Goal: Transaction & Acquisition: Purchase product/service

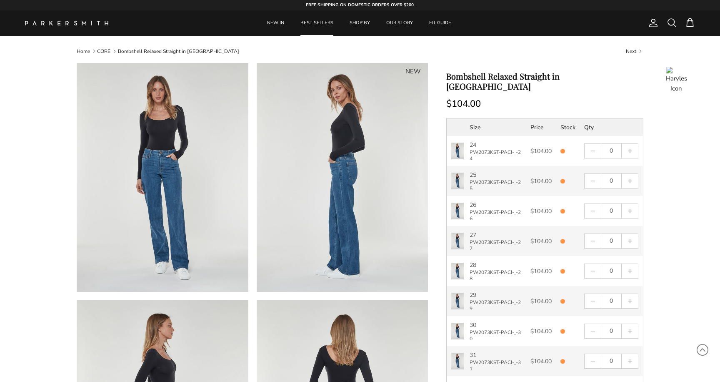
scroll to position [43, 0]
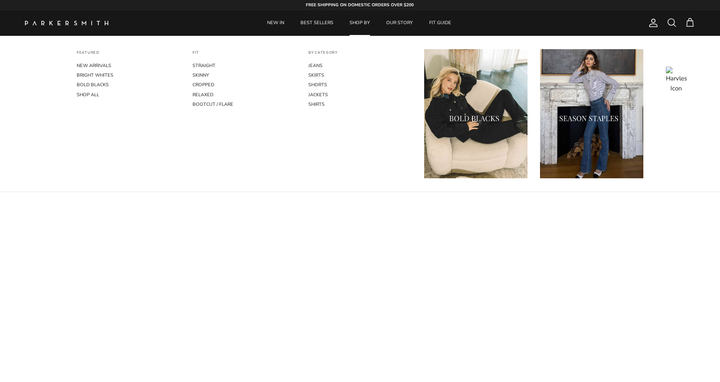
click at [358, 27] on link "SHOP BY" at bounding box center [359, 22] width 35 height 25
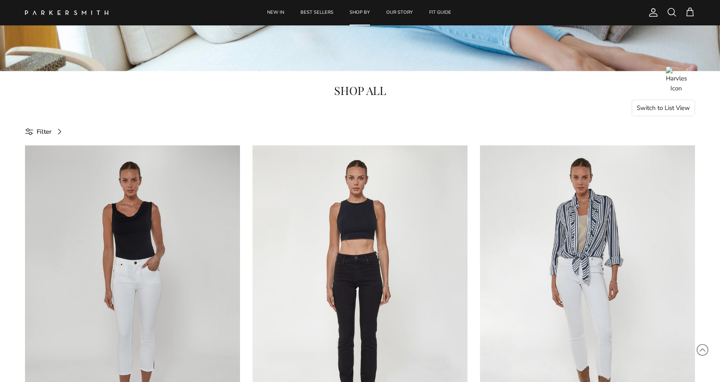
scroll to position [351, 0]
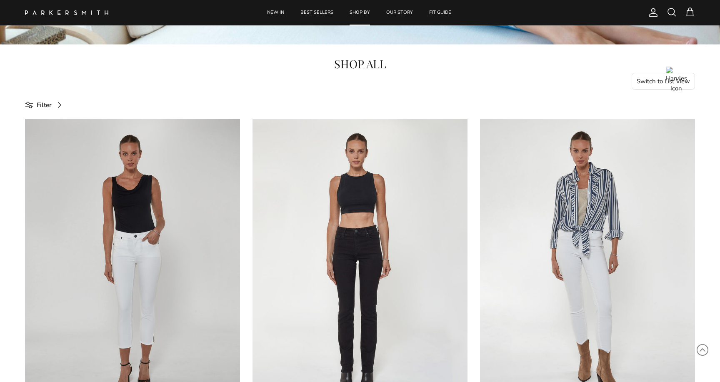
select select "25"
click at [647, 84] on button "Switch to List View" at bounding box center [664, 81] width 64 height 17
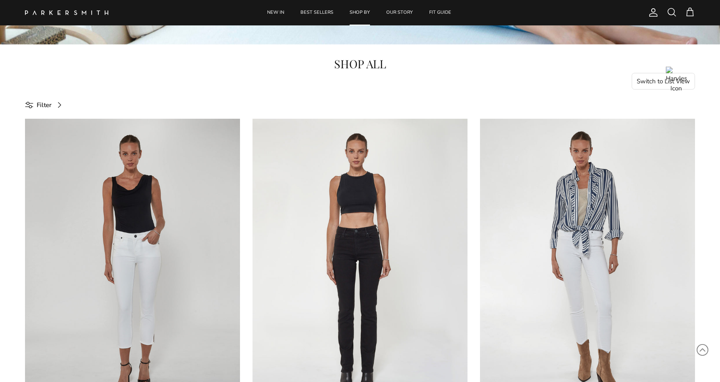
click at [651, 82] on button "Switch to List View" at bounding box center [664, 81] width 64 height 17
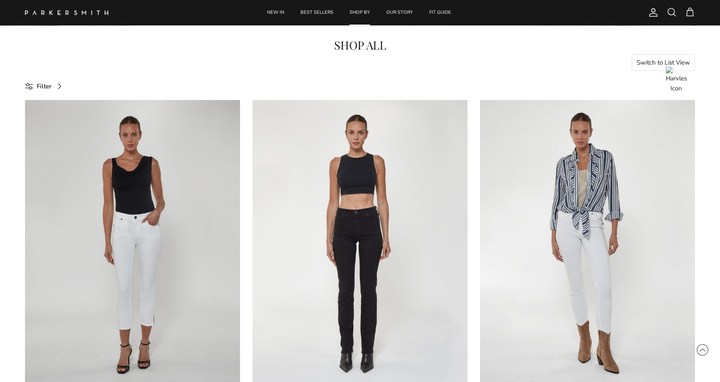
scroll to position [366, 0]
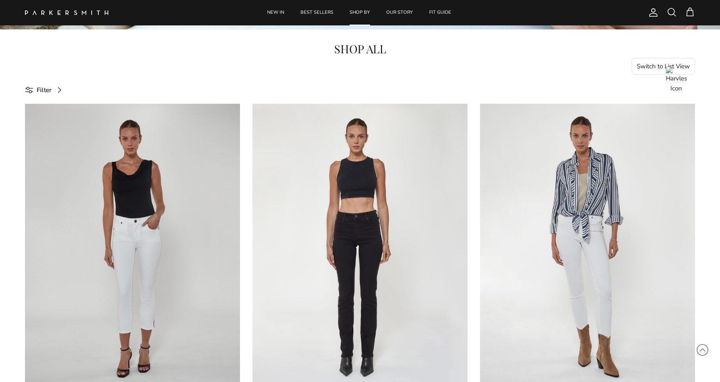
click at [647, 69] on button "Switch to List View" at bounding box center [664, 66] width 64 height 17
click at [651, 65] on button "Switch to List View" at bounding box center [664, 66] width 64 height 17
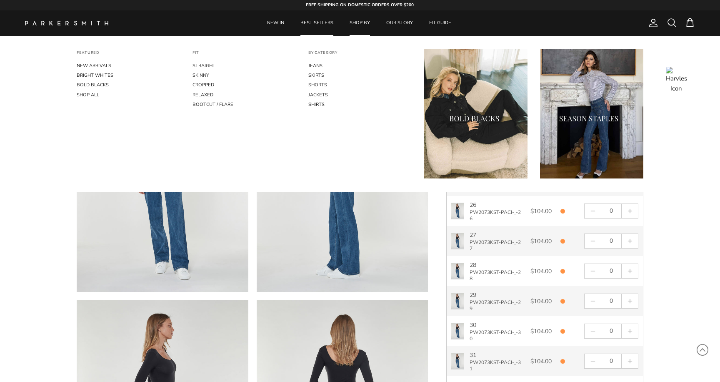
click at [358, 22] on link "SHOP BY" at bounding box center [359, 22] width 35 height 25
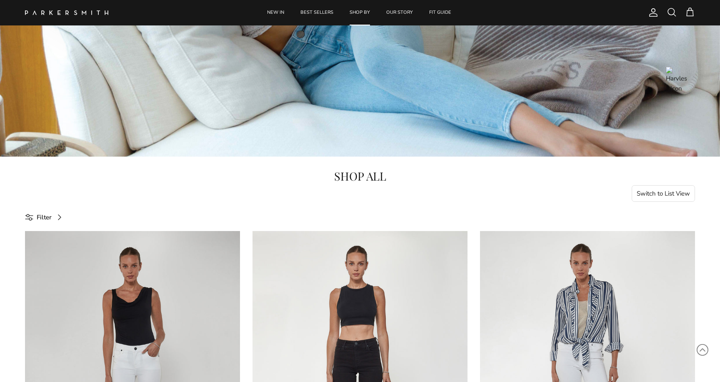
scroll to position [263, 0]
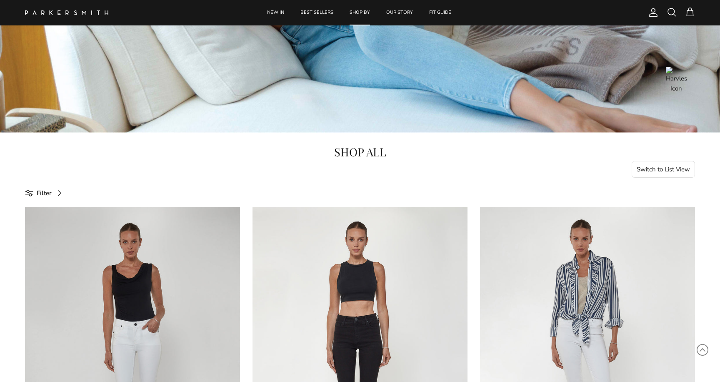
click at [645, 170] on button "Switch to List View" at bounding box center [664, 169] width 64 height 17
select select "25"
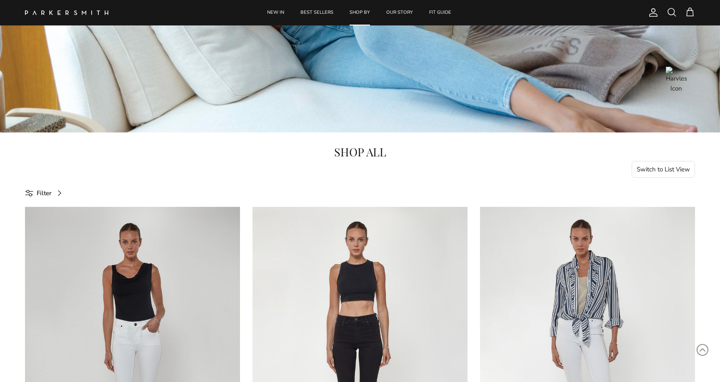
click at [645, 170] on button "Switch to List View" at bounding box center [664, 169] width 64 height 17
click at [650, 170] on button "Switch to List View" at bounding box center [664, 169] width 64 height 17
click at [655, 171] on button "Switch to List View" at bounding box center [664, 169] width 64 height 17
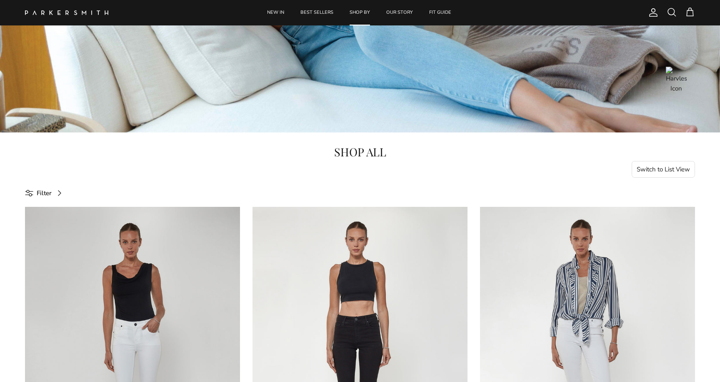
click at [655, 171] on button "Switch to List View" at bounding box center [664, 169] width 64 height 17
click at [656, 171] on button "Switch to List View" at bounding box center [664, 169] width 64 height 17
select select "25"
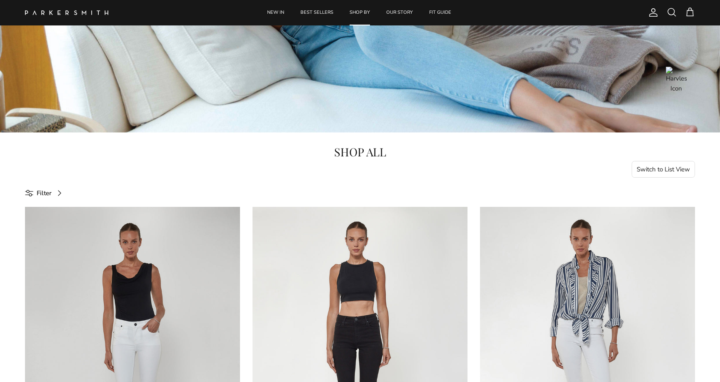
select select "25"
click at [656, 171] on button "Switch to List View" at bounding box center [664, 169] width 64 height 17
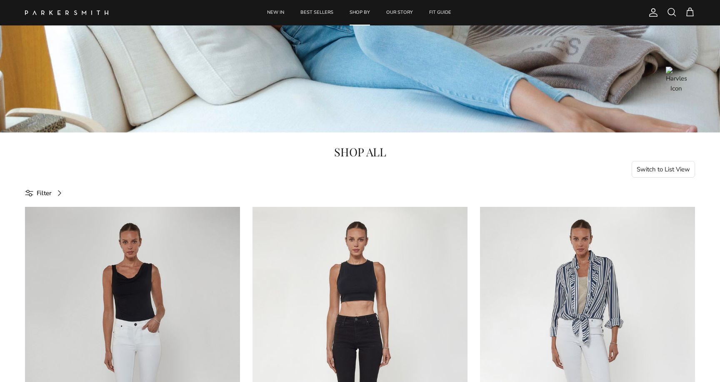
click at [644, 168] on button "Switch to List View" at bounding box center [664, 169] width 64 height 17
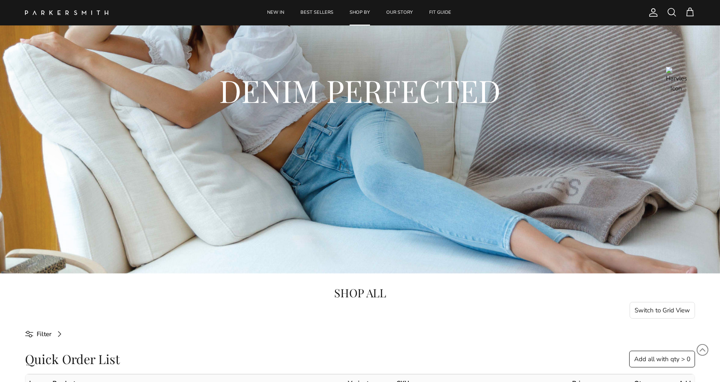
scroll to position [229, 0]
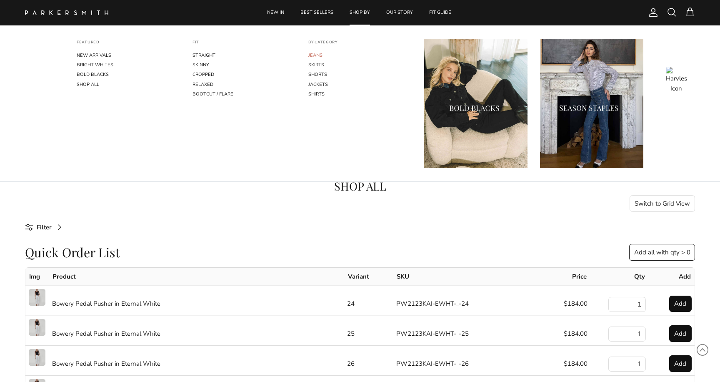
click at [316, 53] on link "JEANS" at bounding box center [360, 55] width 103 height 10
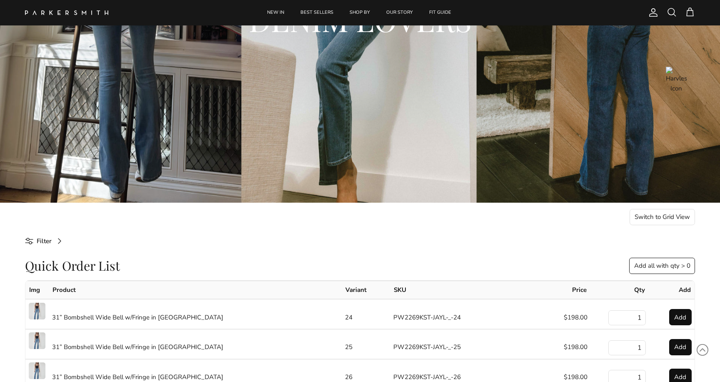
scroll to position [198, 0]
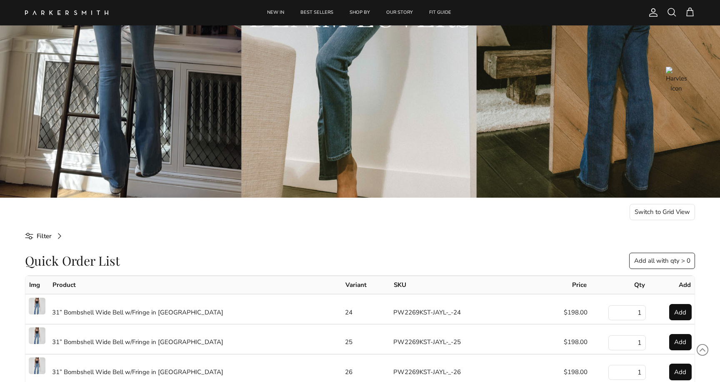
click at [658, 212] on button "Switch to Grid View" at bounding box center [663, 212] width 66 height 17
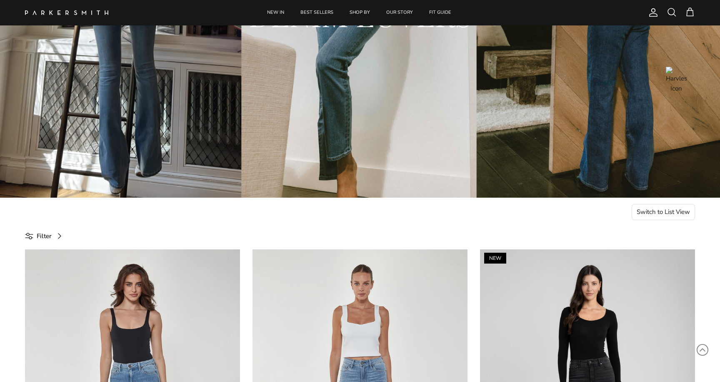
select select "25"
click at [651, 210] on button "Switch to List View" at bounding box center [664, 212] width 64 height 17
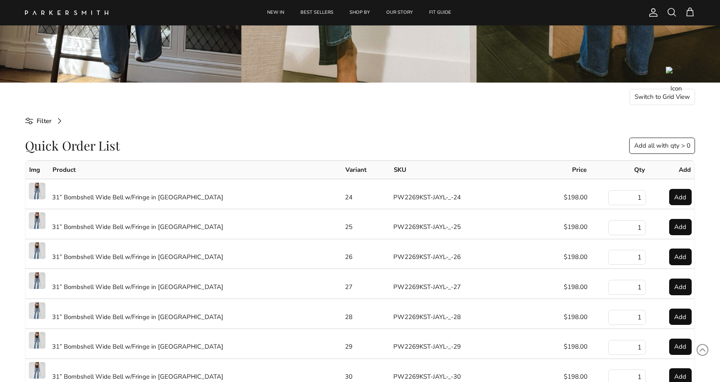
scroll to position [316, 0]
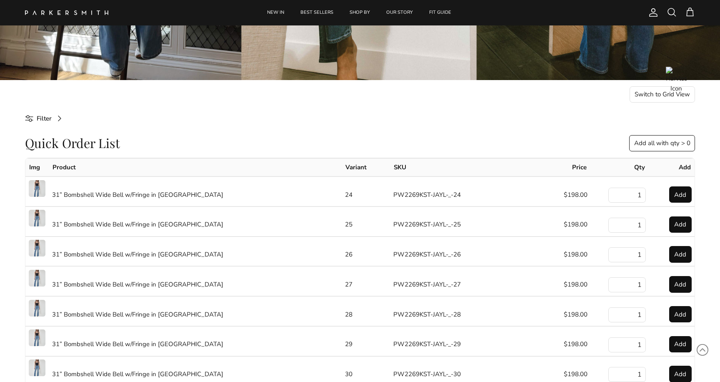
click at [657, 95] on button "Switch to Grid View" at bounding box center [663, 94] width 66 height 17
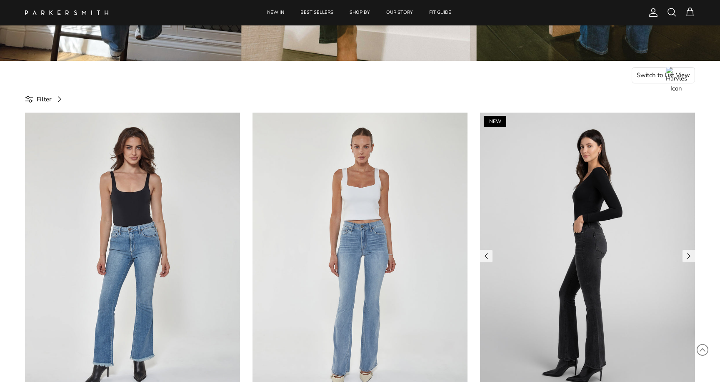
scroll to position [314, 0]
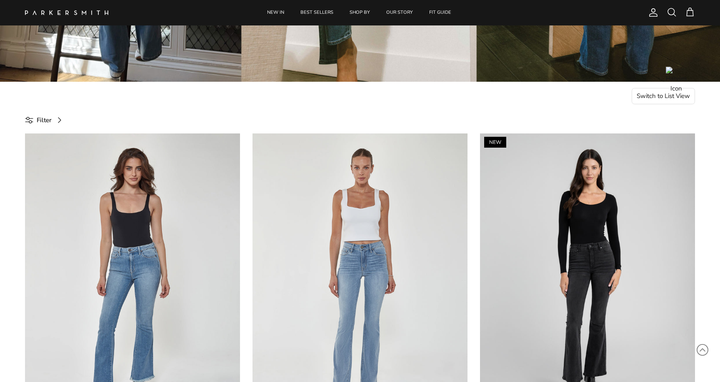
click at [650, 95] on button "Switch to List View" at bounding box center [664, 96] width 64 height 17
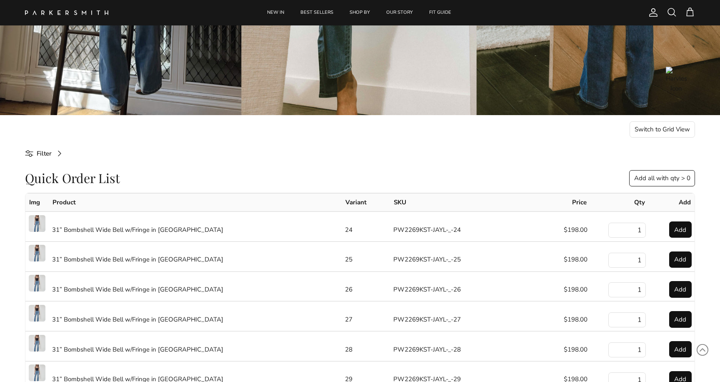
scroll to position [274, 0]
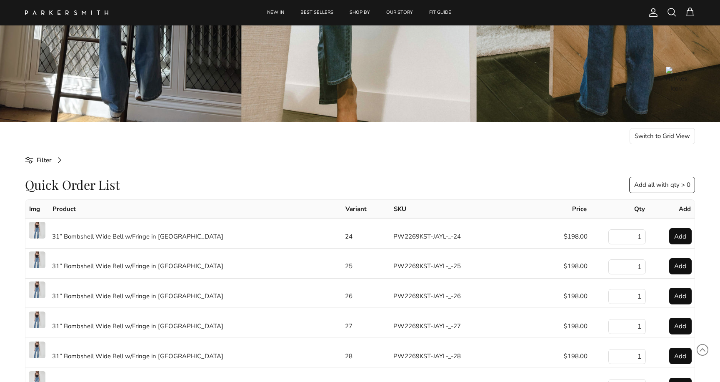
click at [655, 183] on button "Add all with qty > 0" at bounding box center [663, 185] width 66 height 17
click at [625, 183] on div "Quick Order List Add all with qty > 0" at bounding box center [360, 185] width 670 height 17
click at [649, 134] on button "Switch to Grid View" at bounding box center [663, 136] width 66 height 17
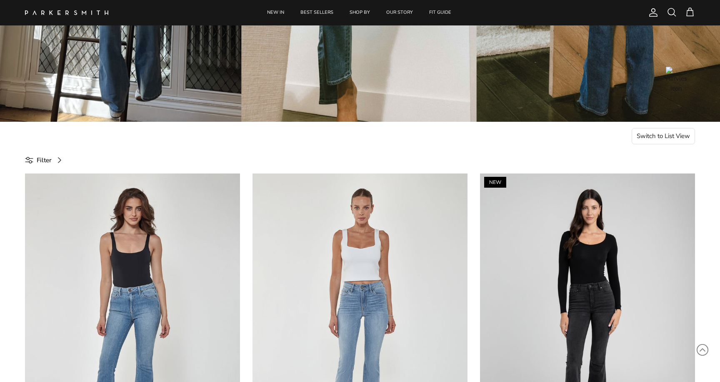
click at [644, 136] on button "Switch to List View" at bounding box center [664, 136] width 64 height 17
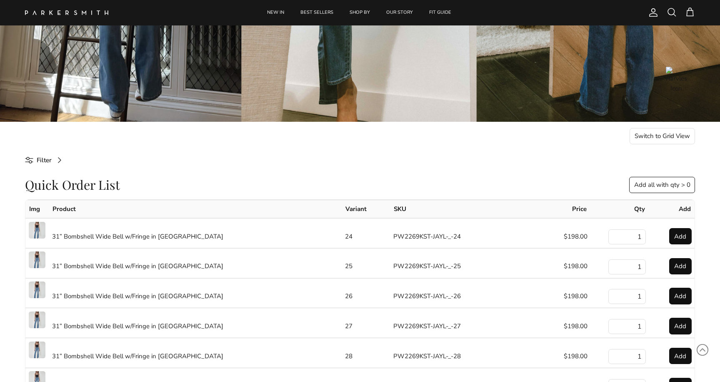
click at [649, 184] on button "Add all with qty > 0" at bounding box center [663, 185] width 66 height 17
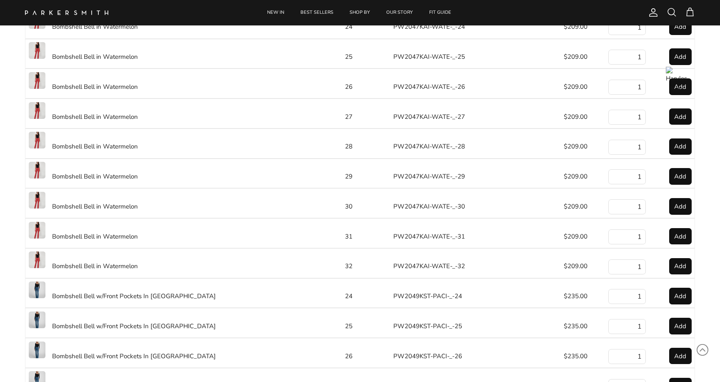
scroll to position [1831, 0]
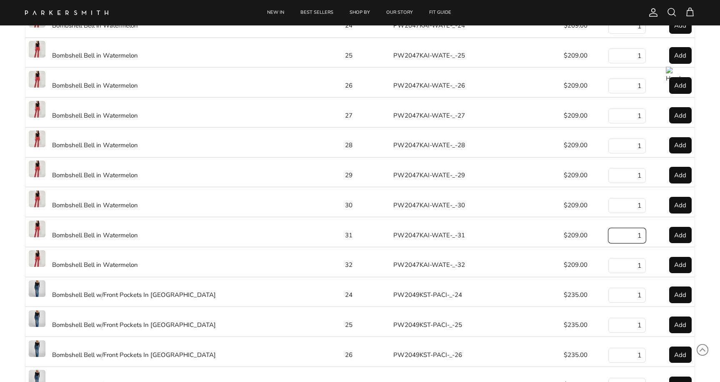
click at [639, 243] on input "1" at bounding box center [628, 235] width 38 height 15
drag, startPoint x: 637, startPoint y: 245, endPoint x: 649, endPoint y: 244, distance: 12.5
click at [650, 244] on tr "Bombshell Bell in Watermelon 31 PW2047KAI-WATE-_-31 $209.00 1 Add Watermelon Po…" at bounding box center [360, 232] width 670 height 30
type input "22"
click at [689, 243] on button "Add" at bounding box center [681, 235] width 23 height 17
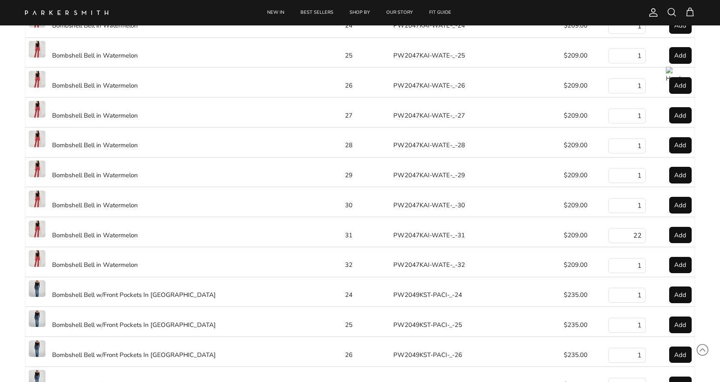
click at [680, 243] on button "Add" at bounding box center [681, 235] width 23 height 17
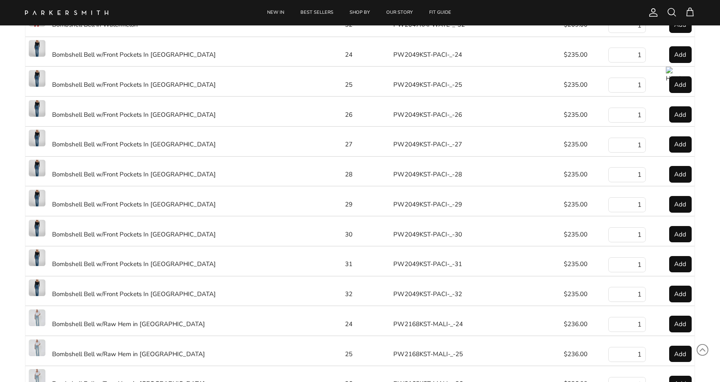
scroll to position [2075, 0]
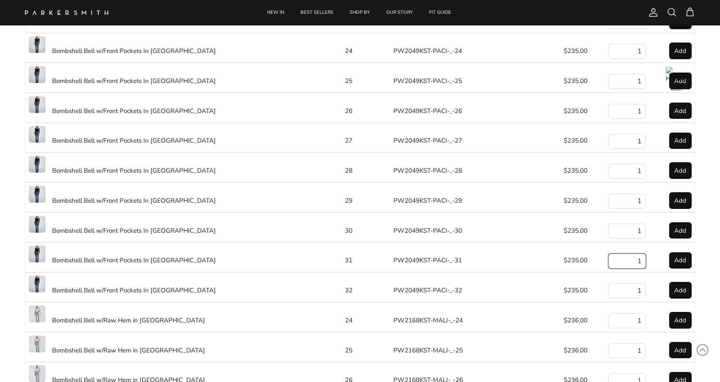
click at [631, 269] on input "1" at bounding box center [628, 260] width 38 height 15
type input "2"
click at [684, 269] on button "Add" at bounding box center [681, 260] width 23 height 17
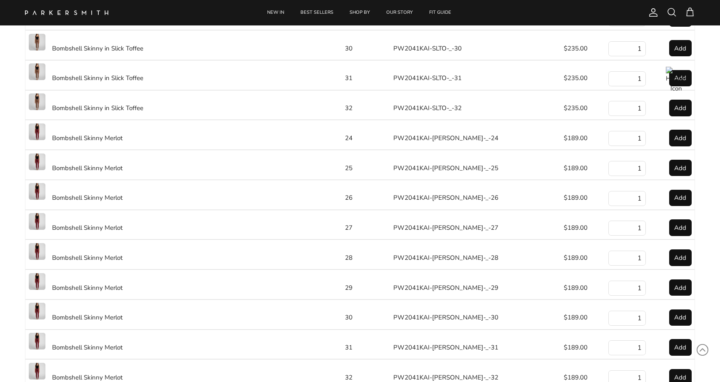
scroll to position [0, 0]
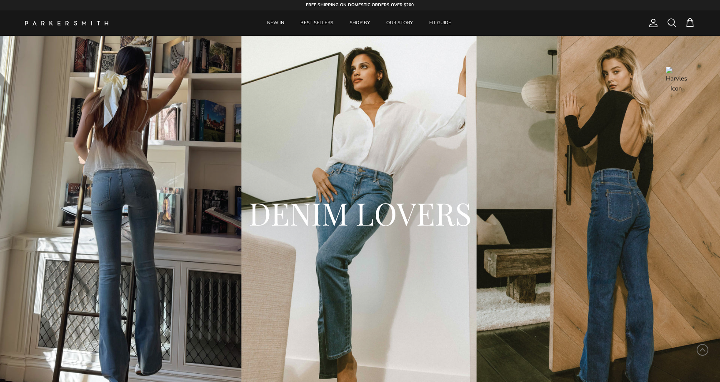
select select "25"
click at [693, 22] on span at bounding box center [690, 23] width 10 height 10
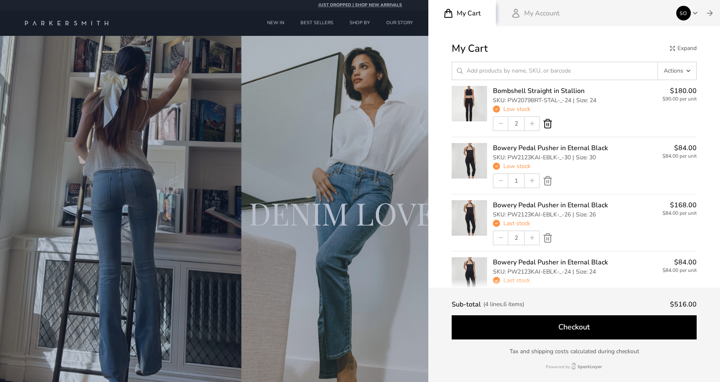
click at [545, 125] on icon at bounding box center [548, 123] width 10 height 10
type input "0"
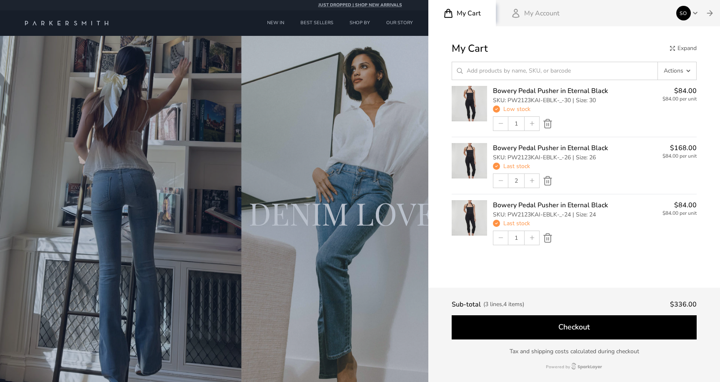
click at [548, 124] on icon at bounding box center [548, 123] width 10 height 10
type input "0"
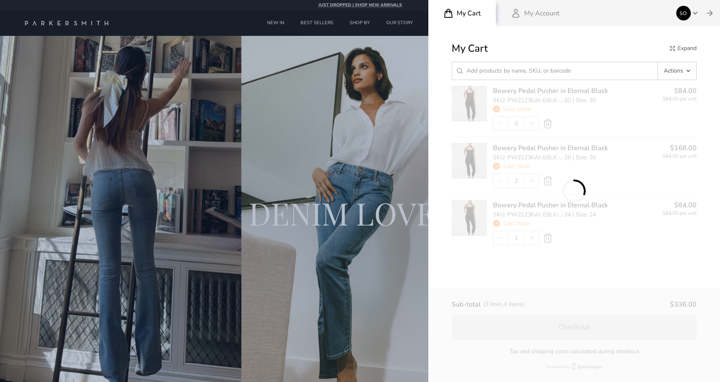
click at [549, 122] on main "My Cart Expand Actions Upload CSV file Clear cart Save shopping list Bowery Ped…" at bounding box center [574, 211] width 245 height 341
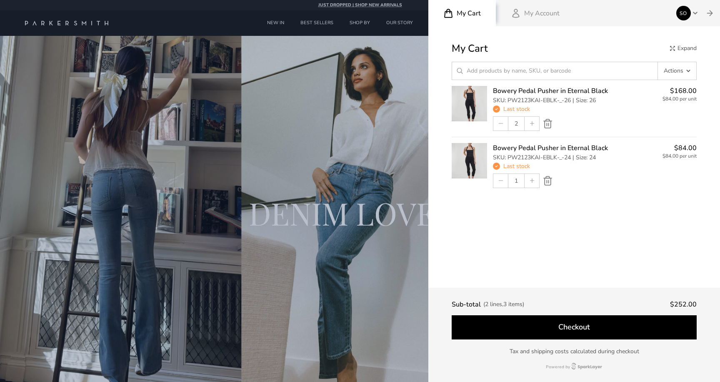
click at [549, 122] on main "My Cart Expand Actions Upload CSV file Clear cart Save shopping list Bowery Ped…" at bounding box center [574, 211] width 245 height 341
click at [549, 122] on icon at bounding box center [548, 123] width 10 height 10
type input "0"
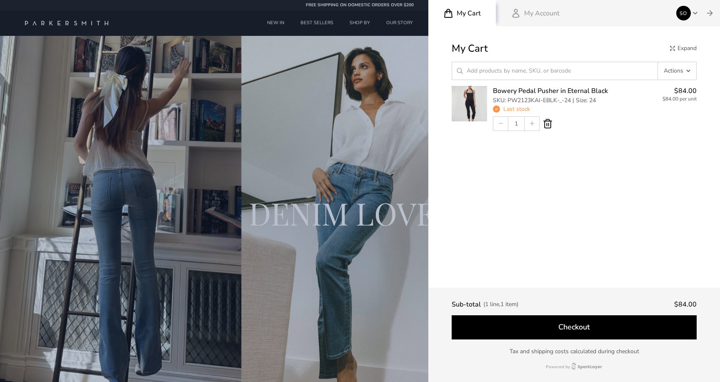
click at [549, 124] on icon at bounding box center [548, 123] width 8 height 8
type input "0"
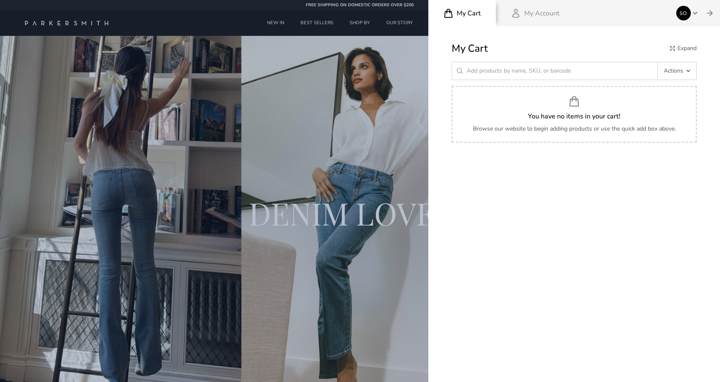
click at [360, 219] on div at bounding box center [360, 191] width 720 height 382
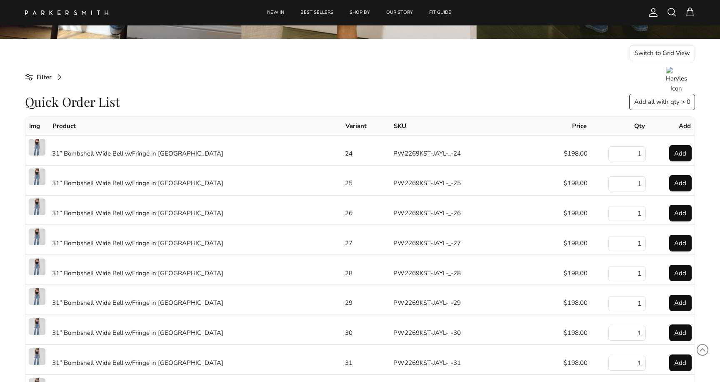
scroll to position [366, 0]
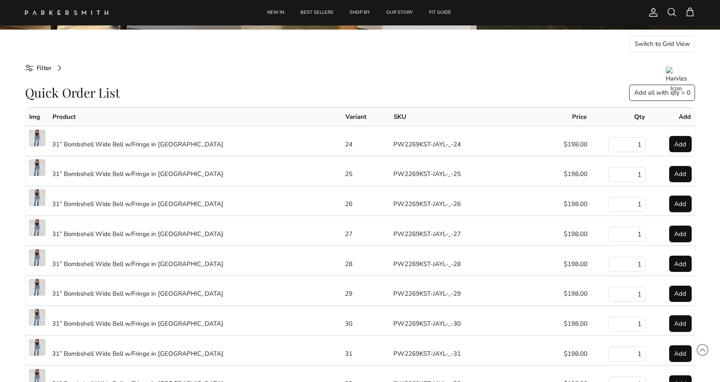
click at [680, 142] on button "Add" at bounding box center [681, 144] width 23 height 17
click at [682, 206] on button "Add" at bounding box center [681, 204] width 23 height 17
click at [639, 268] on input "1" at bounding box center [628, 264] width 38 height 15
type input "9"
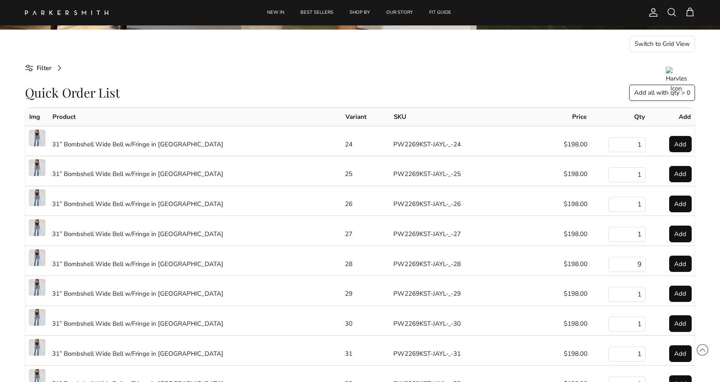
click at [671, 264] on button "Add" at bounding box center [681, 264] width 23 height 17
click at [691, 13] on span at bounding box center [690, 12] width 10 height 10
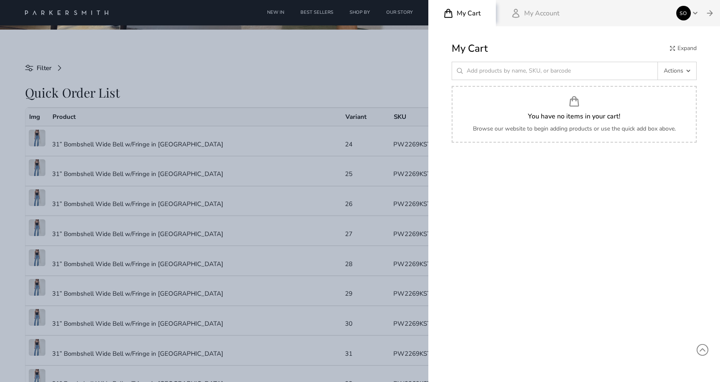
click at [352, 95] on div at bounding box center [360, 191] width 720 height 382
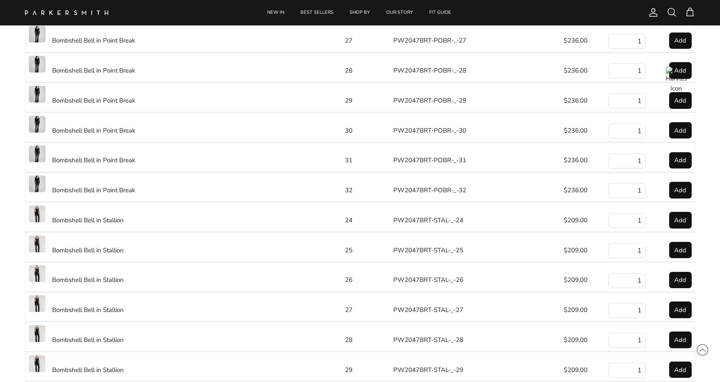
scroll to position [1103, 0]
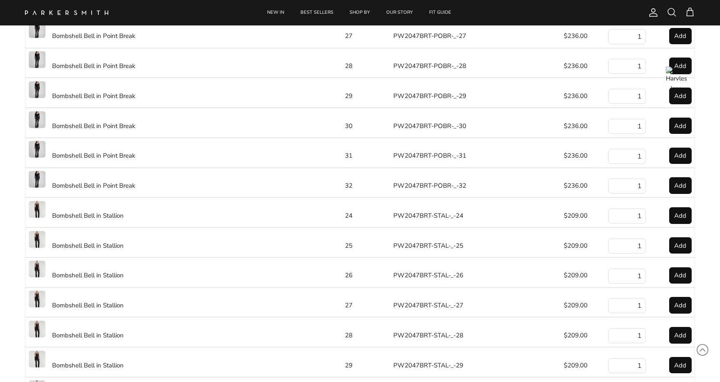
click at [35, 158] on img at bounding box center [37, 149] width 17 height 17
click at [59, 160] on link "Bombshell Bell in Point Break" at bounding box center [93, 155] width 83 height 8
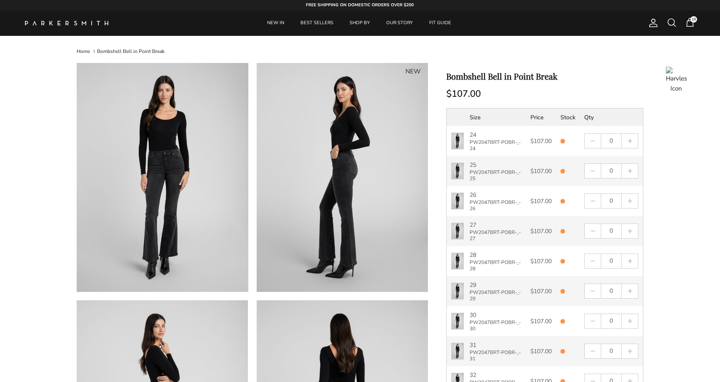
select select "25"
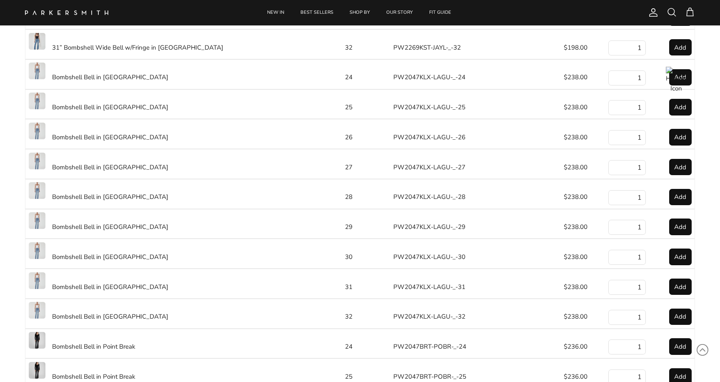
select select "25"
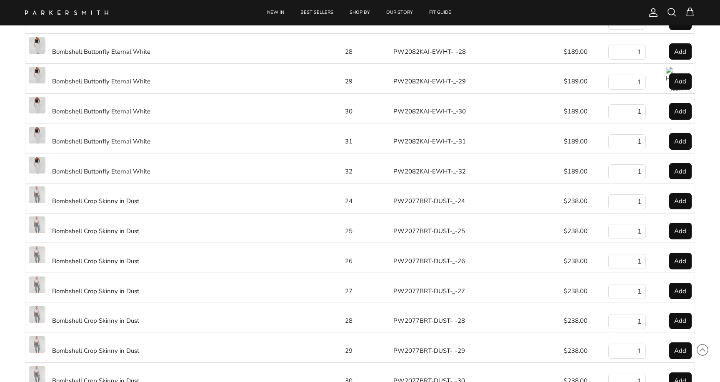
scroll to position [2785, 0]
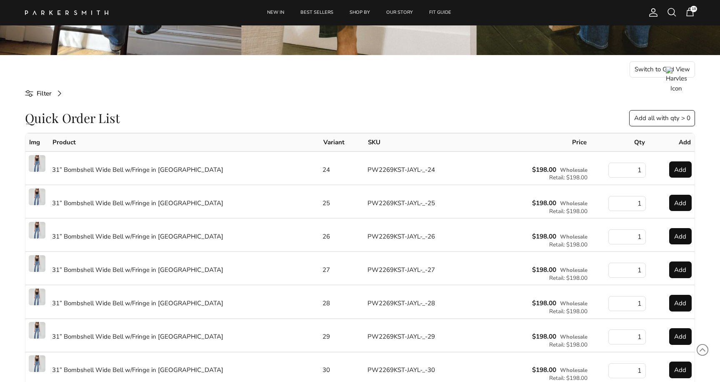
scroll to position [344, 0]
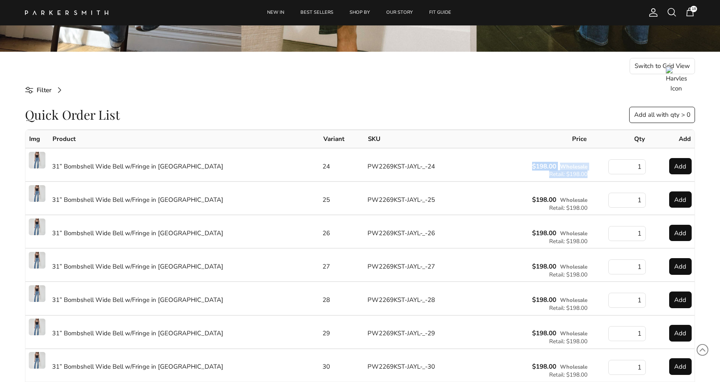
drag, startPoint x: 527, startPoint y: 166, endPoint x: 595, endPoint y: 174, distance: 68.4
click at [595, 174] on tr "31” Bombshell Wide Bell w/Fringe in [GEOGRAPHIC_DATA] 24 PW2269KST-JAYL-_-24 $1…" at bounding box center [360, 164] width 670 height 33
copy tr "$198.00 Wholesale Retail: $198.00"
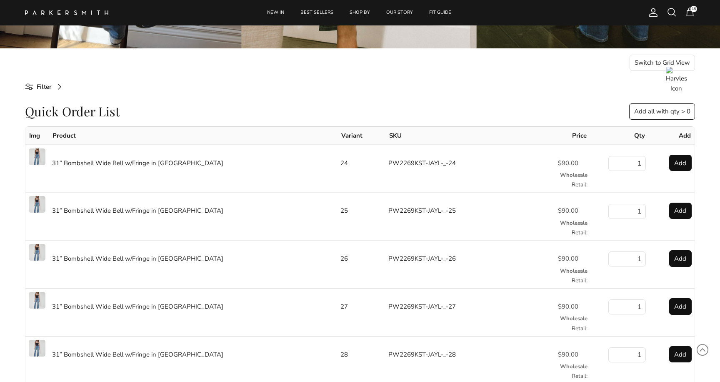
scroll to position [340, 0]
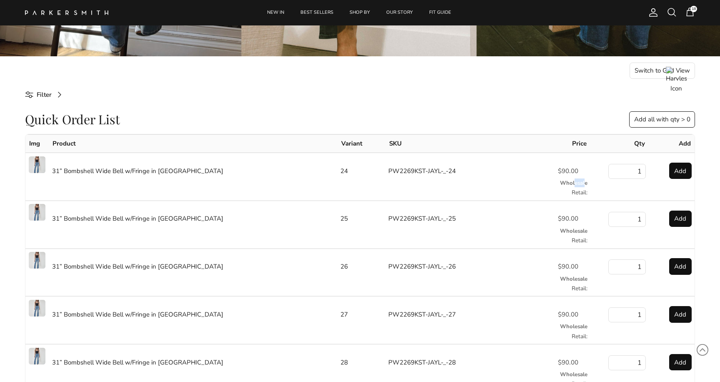
drag, startPoint x: 575, startPoint y: 181, endPoint x: 584, endPoint y: 178, distance: 10.3
click at [585, 178] on div "Wholesale" at bounding box center [573, 175] width 30 height 24
click at [575, 168] on p "$90.00" at bounding box center [568, 171] width 20 height 10
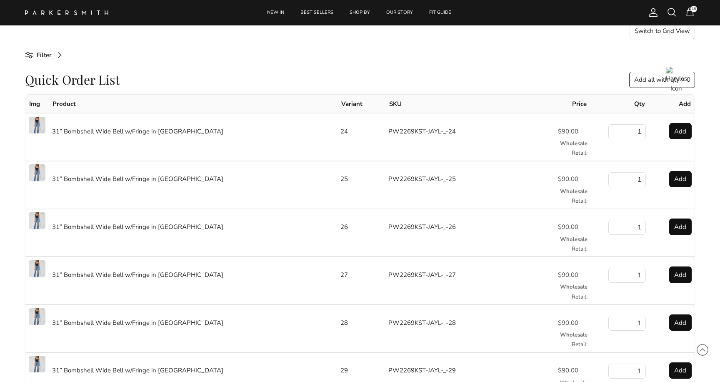
scroll to position [367, 0]
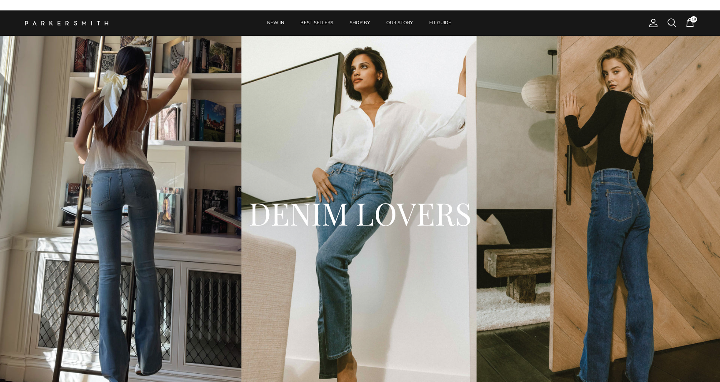
scroll to position [367, 0]
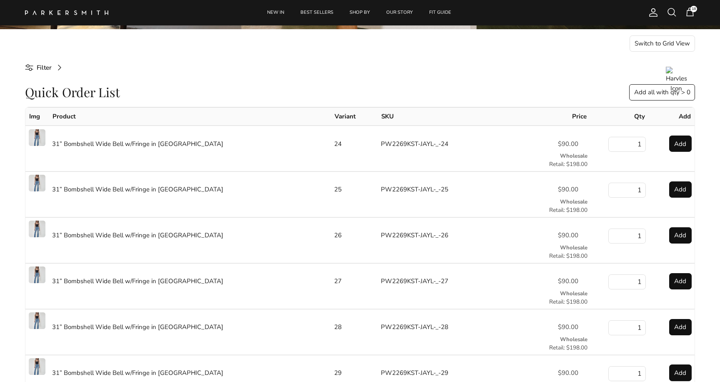
click at [575, 155] on span "Wholesale" at bounding box center [574, 156] width 28 height 8
click at [605, 155] on td "1" at bounding box center [620, 148] width 58 height 46
click at [576, 154] on span "Wholesale" at bounding box center [574, 156] width 28 height 8
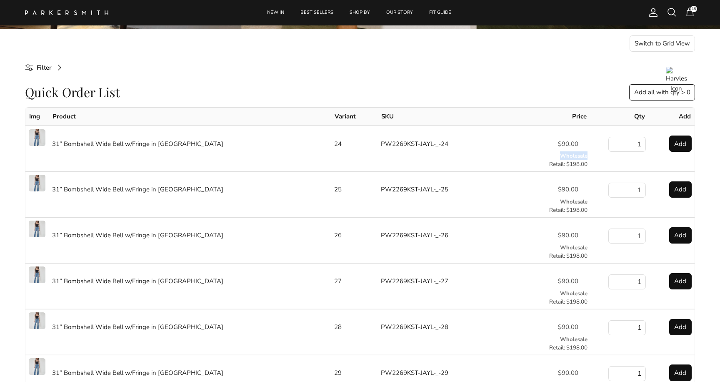
copy span "Wholesale"
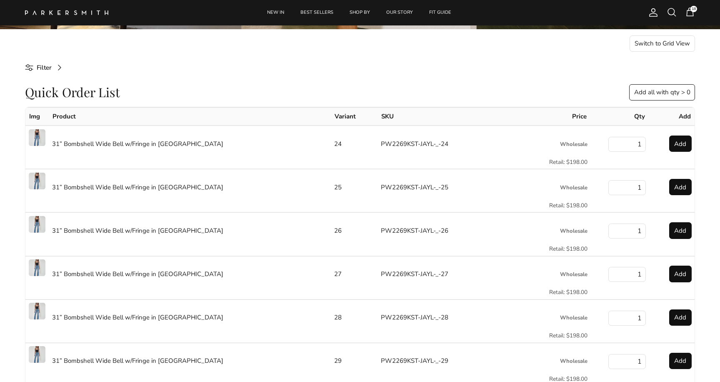
scroll to position [367, 0]
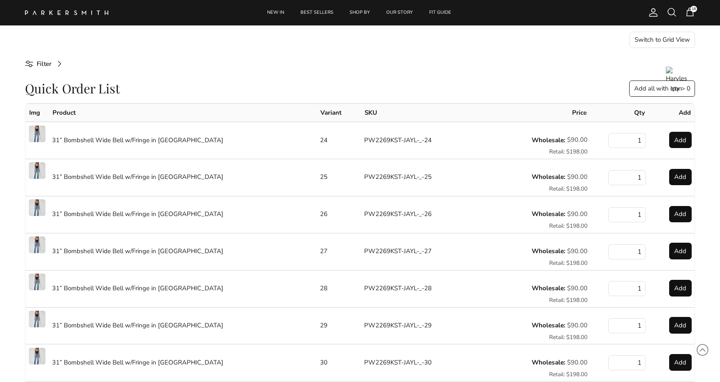
scroll to position [358, 0]
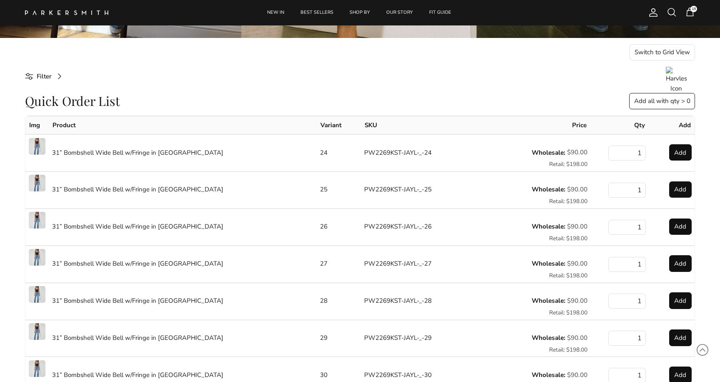
click at [685, 153] on button "Add" at bounding box center [681, 152] width 23 height 17
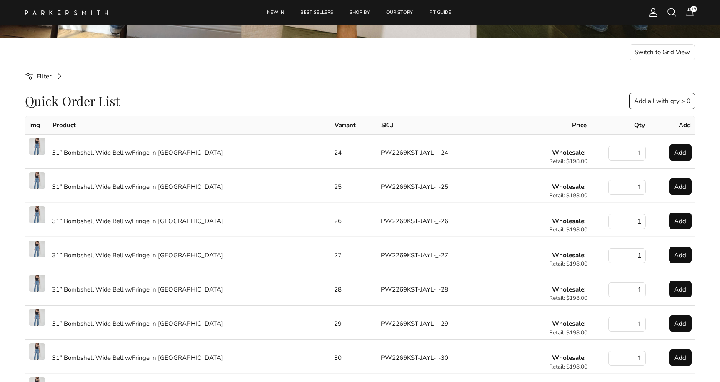
scroll to position [358, 0]
select select "25"
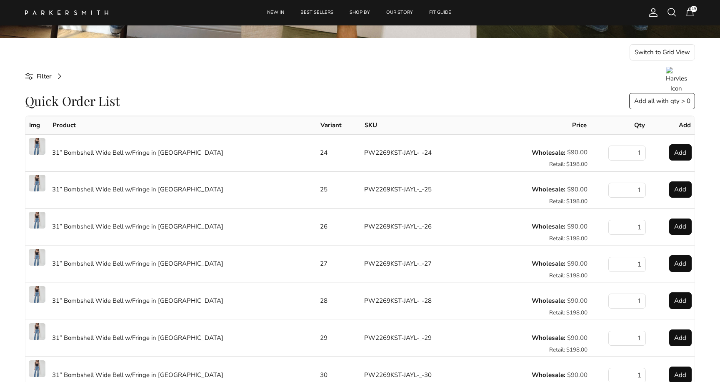
click at [656, 102] on button "Add all with qty > 0" at bounding box center [663, 101] width 66 height 17
drag, startPoint x: 614, startPoint y: 91, endPoint x: 693, endPoint y: 108, distance: 80.2
click at [592, 96] on div "Quick Order List Add all with qty > 0" at bounding box center [360, 101] width 670 height 17
click at [650, 52] on button "Switch to Grid View" at bounding box center [663, 52] width 66 height 17
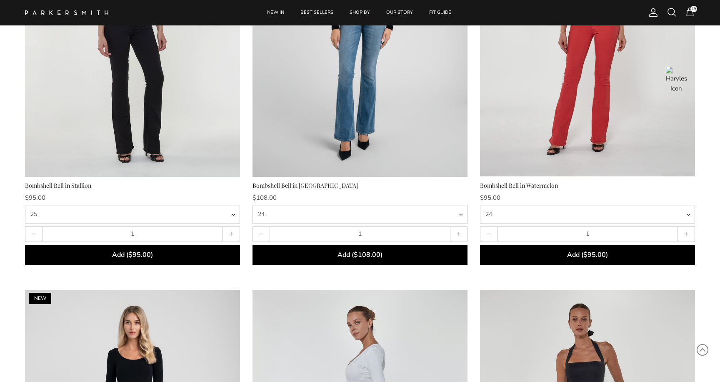
scroll to position [949, 0]
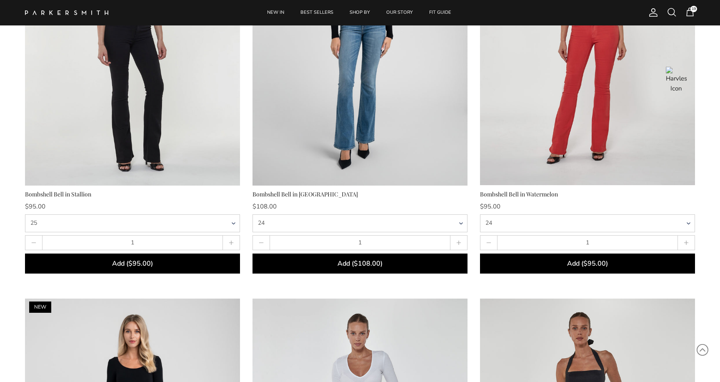
click at [385, 265] on button "Add ($108.00)" at bounding box center [360, 263] width 215 height 20
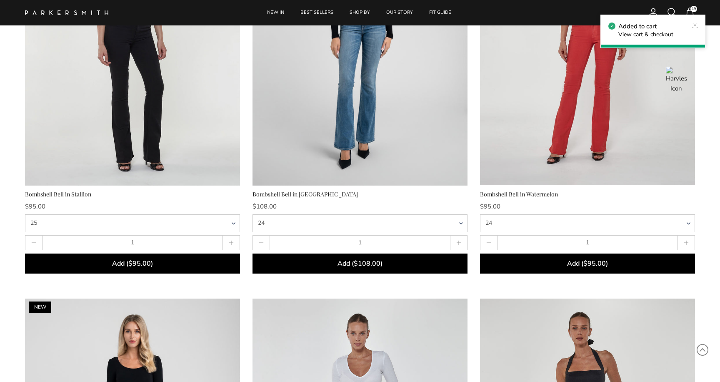
click at [693, 27] on icon at bounding box center [695, 25] width 5 height 5
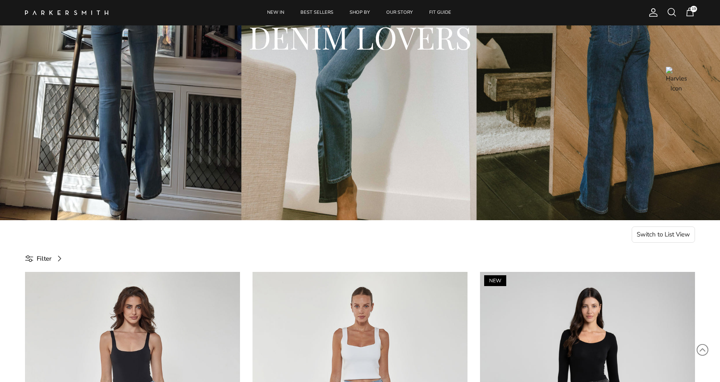
scroll to position [193, 0]
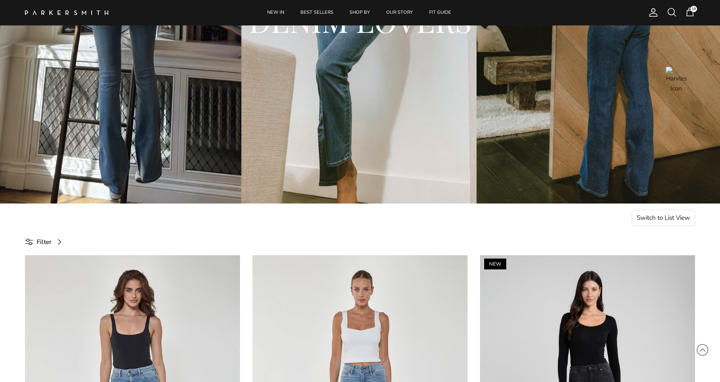
click at [652, 218] on button "Switch to List View" at bounding box center [664, 218] width 64 height 17
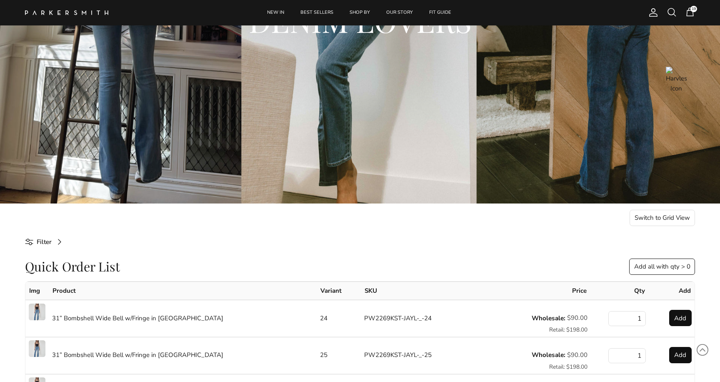
click at [572, 274] on div "Quick Order List Add all with qty > 0" at bounding box center [360, 266] width 670 height 17
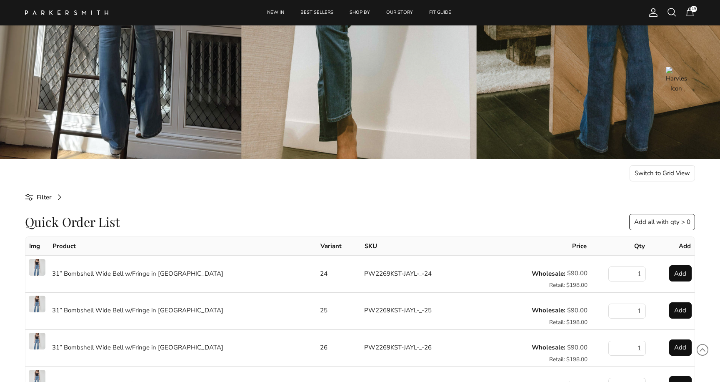
scroll to position [245, 0]
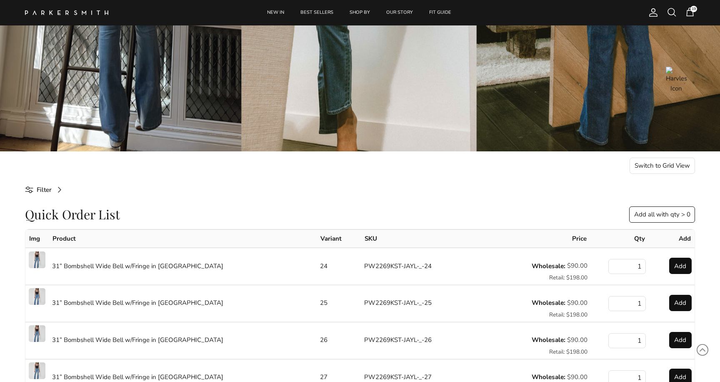
click at [681, 270] on button "Add" at bounding box center [681, 266] width 23 height 17
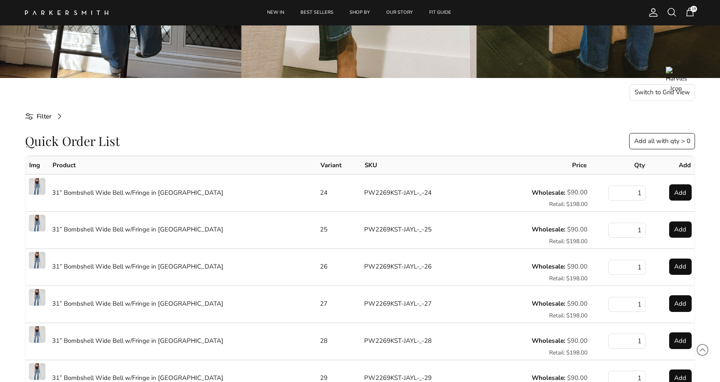
scroll to position [325, 0]
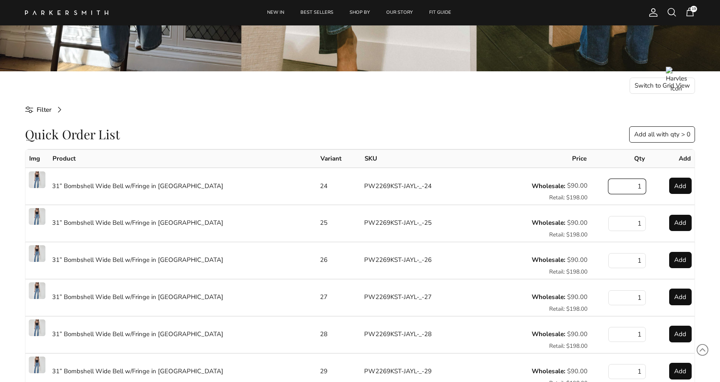
click at [636, 189] on input "1" at bounding box center [628, 186] width 38 height 15
click at [642, 182] on input "1" at bounding box center [628, 186] width 38 height 15
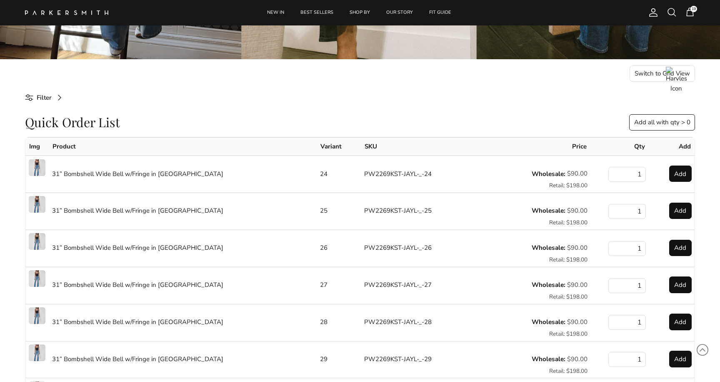
scroll to position [371, 0]
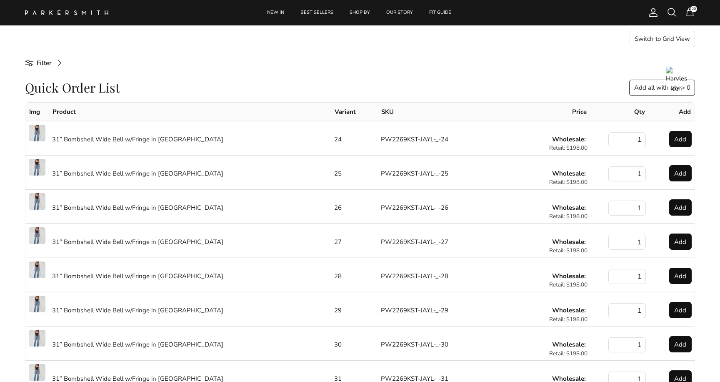
click at [678, 143] on button "Add" at bounding box center [681, 139] width 23 height 17
click at [679, 173] on button "Add" at bounding box center [681, 173] width 23 height 17
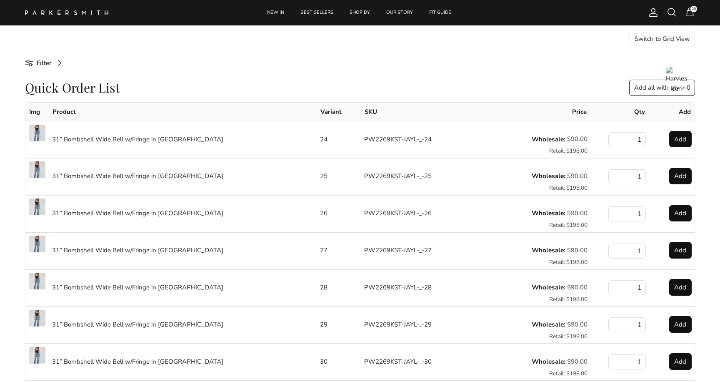
click at [680, 174] on button "Add" at bounding box center [681, 176] width 23 height 17
click at [680, 136] on button "Add" at bounding box center [681, 139] width 23 height 17
click at [680, 216] on button "Add" at bounding box center [681, 213] width 23 height 17
click at [680, 250] on button "Add" at bounding box center [681, 250] width 23 height 17
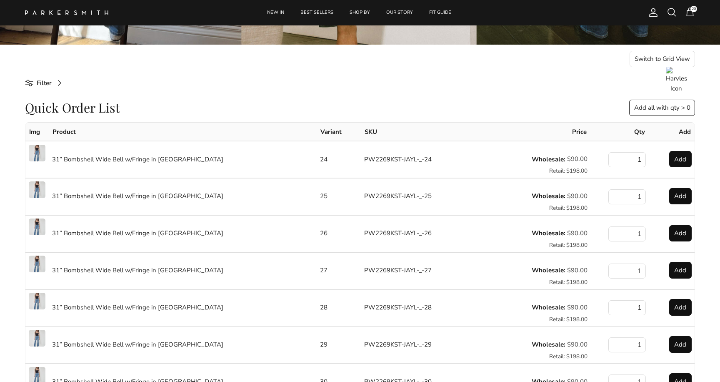
scroll to position [347, 0]
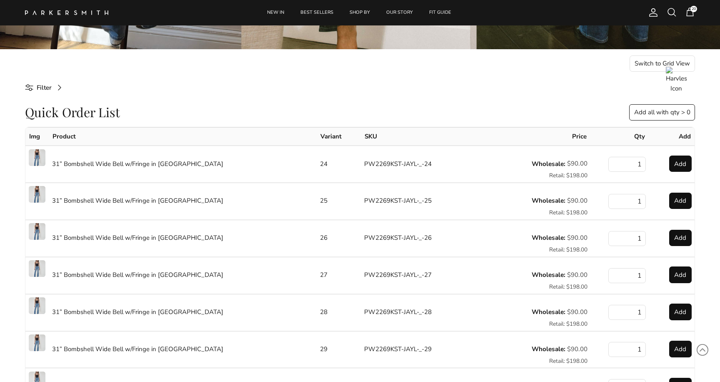
click at [668, 111] on button "Add all with qty > 0" at bounding box center [663, 112] width 66 height 17
drag, startPoint x: 617, startPoint y: 97, endPoint x: 696, endPoint y: 114, distance: 81.0
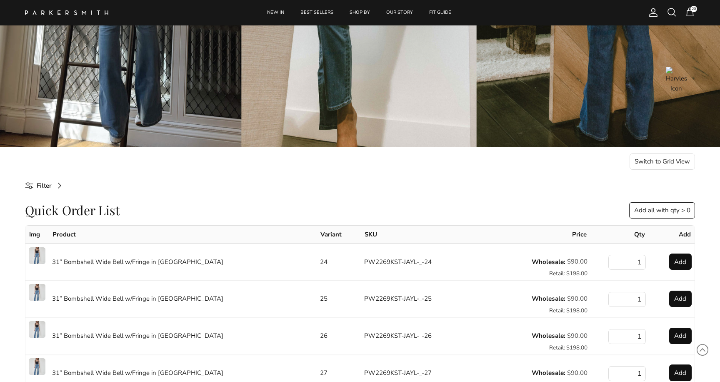
scroll to position [263, 0]
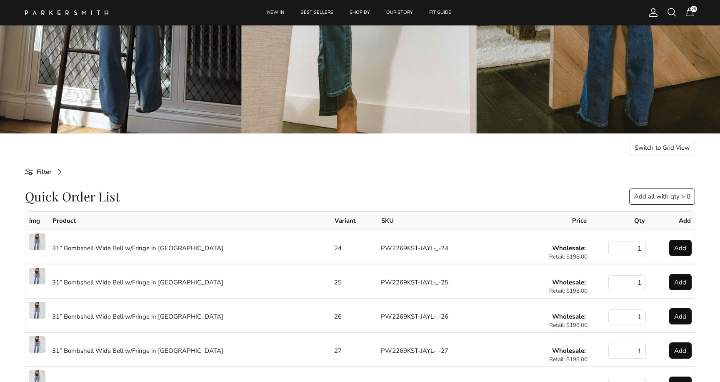
scroll to position [263, 0]
click at [680, 248] on button "Add" at bounding box center [681, 248] width 23 height 17
click at [680, 283] on button "Add" at bounding box center [681, 282] width 23 height 17
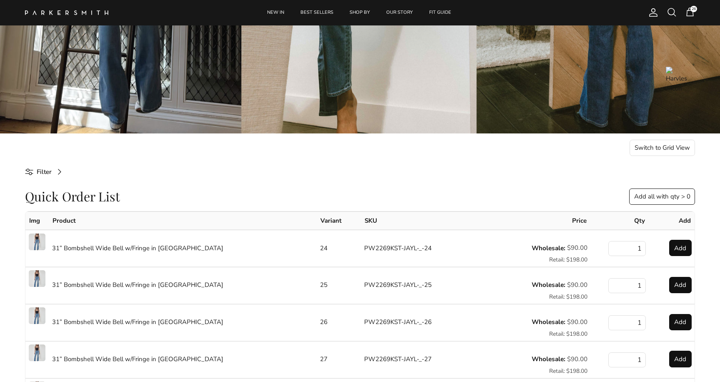
click at [679, 284] on button "Add" at bounding box center [681, 285] width 23 height 17
click at [679, 253] on button "Add" at bounding box center [681, 248] width 23 height 17
drag, startPoint x: 637, startPoint y: 248, endPoint x: 648, endPoint y: 248, distance: 10.8
click at [648, 248] on td "1" at bounding box center [620, 248] width 58 height 37
type input "2"
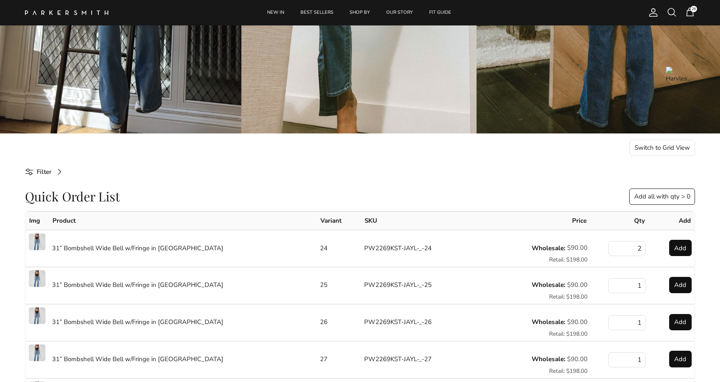
click at [681, 249] on button "Add" at bounding box center [681, 248] width 23 height 17
click at [635, 247] on input "2" at bounding box center [628, 248] width 38 height 15
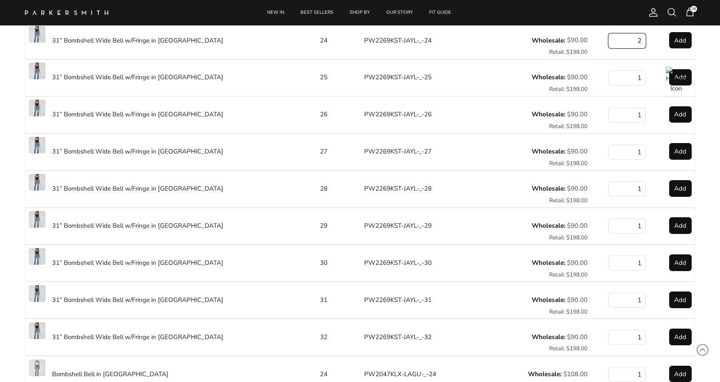
scroll to position [486, 0]
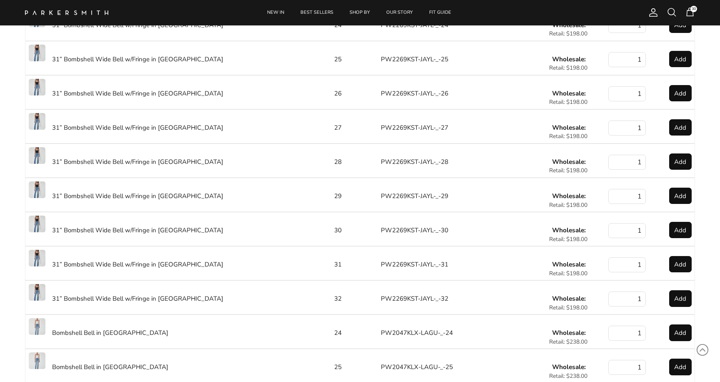
scroll to position [486, 0]
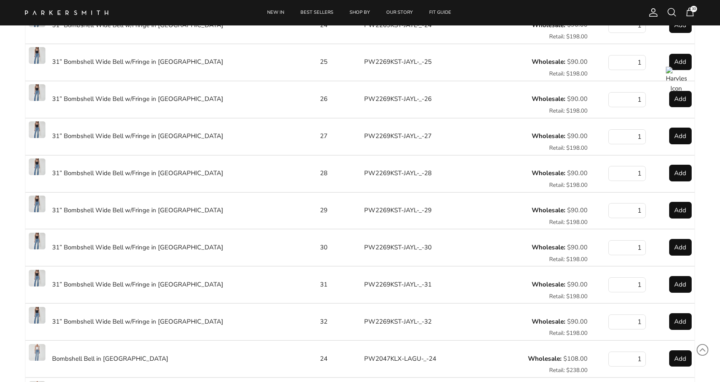
click at [680, 173] on button "Add" at bounding box center [681, 173] width 23 height 17
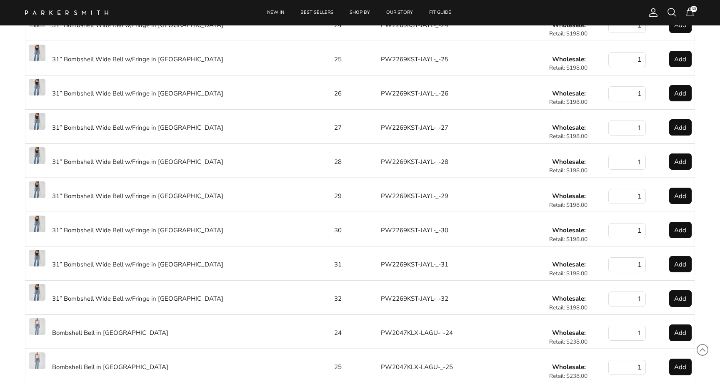
scroll to position [486, 0]
click at [683, 163] on button "Add" at bounding box center [681, 161] width 23 height 17
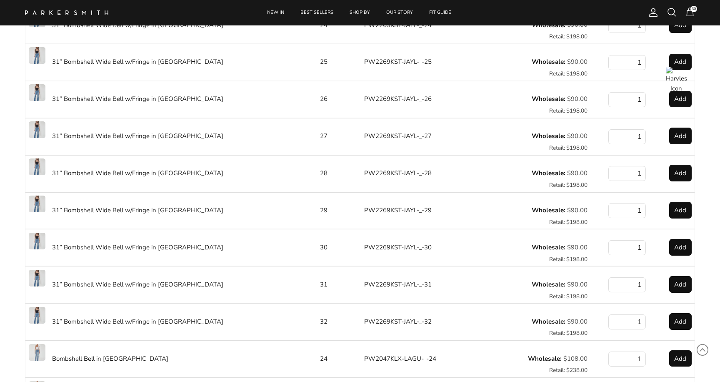
click at [682, 173] on button "Add" at bounding box center [681, 173] width 23 height 17
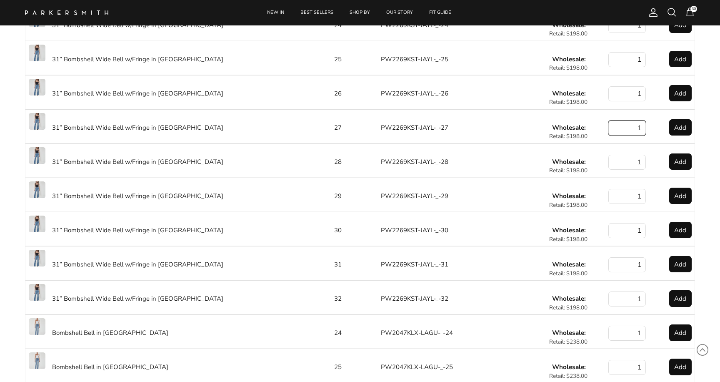
drag, startPoint x: 638, startPoint y: 126, endPoint x: 645, endPoint y: 125, distance: 7.1
click at [645, 125] on input "1" at bounding box center [628, 127] width 38 height 15
type input "2"
click at [677, 131] on button "Add" at bounding box center [681, 127] width 23 height 17
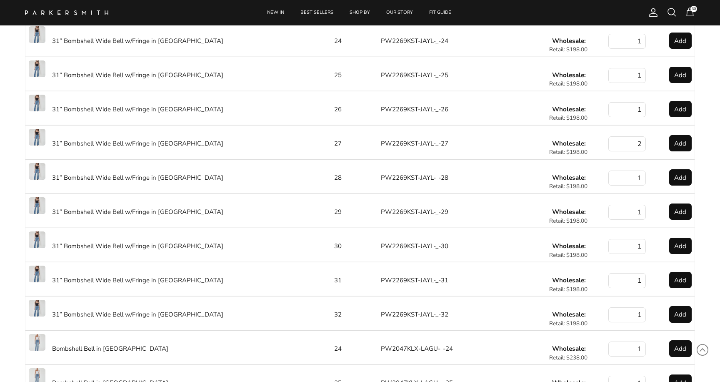
select select "25"
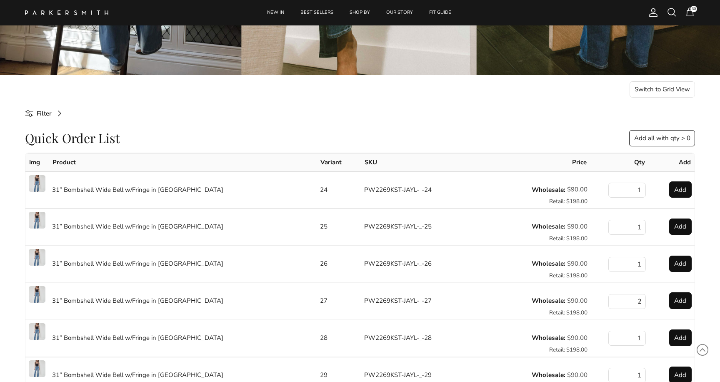
scroll to position [315, 0]
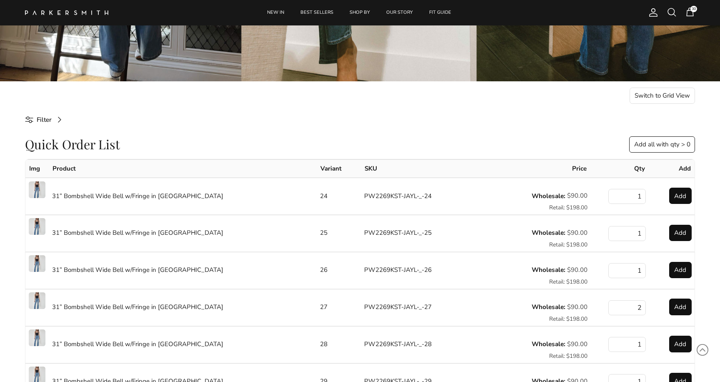
click at [661, 139] on button "Add all with qty > 0" at bounding box center [663, 144] width 66 height 17
select select "25"
drag, startPoint x: 688, startPoint y: 141, endPoint x: 695, endPoint y: 141, distance: 7.5
click at [695, 141] on button "Add all with qty > 0" at bounding box center [663, 144] width 66 height 17
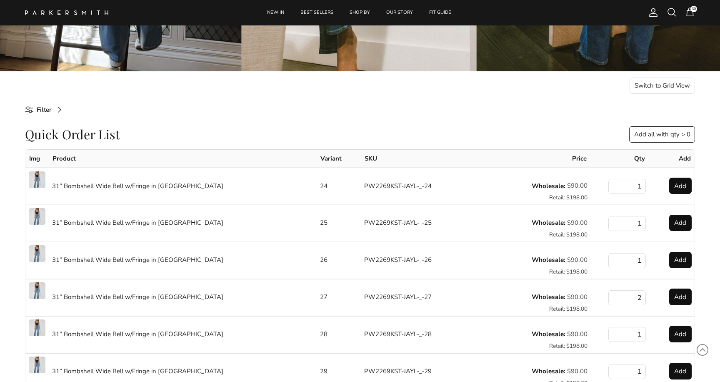
scroll to position [326, 0]
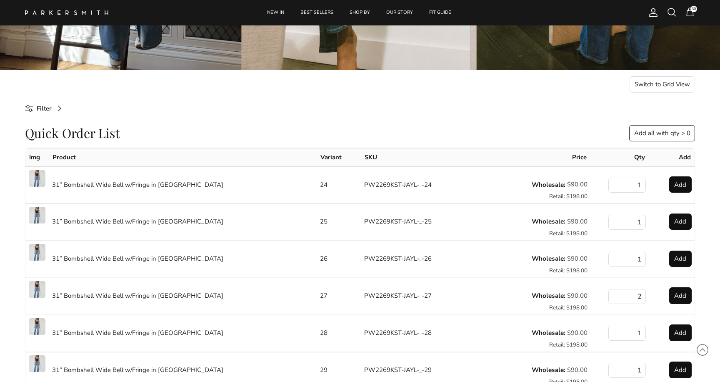
click at [658, 82] on button "Switch to Grid View" at bounding box center [663, 84] width 66 height 17
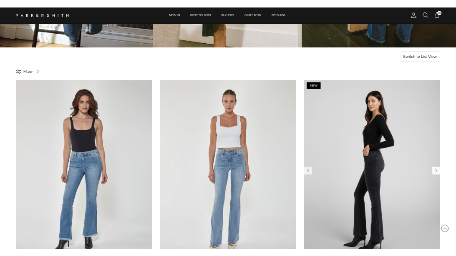
scroll to position [306, 0]
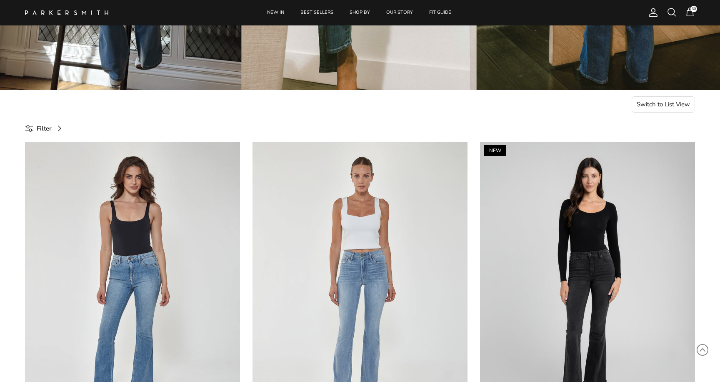
click at [663, 109] on button "Switch to List View" at bounding box center [664, 104] width 64 height 17
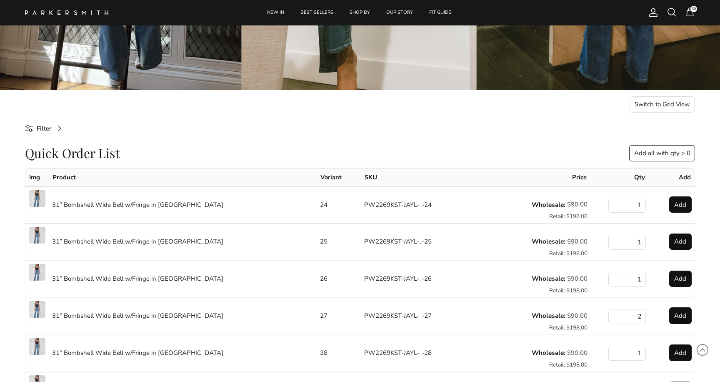
click at [681, 209] on button "Add" at bounding box center [681, 204] width 23 height 17
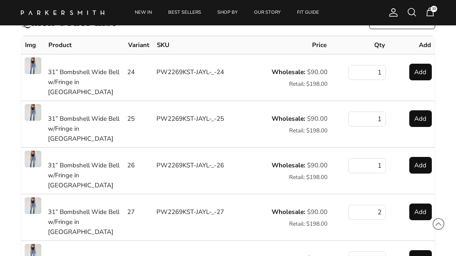
click at [423, 75] on button "Add" at bounding box center [420, 72] width 23 height 17
click at [419, 73] on button "Add" at bounding box center [420, 72] width 23 height 17
click at [425, 113] on button "Add" at bounding box center [420, 118] width 23 height 17
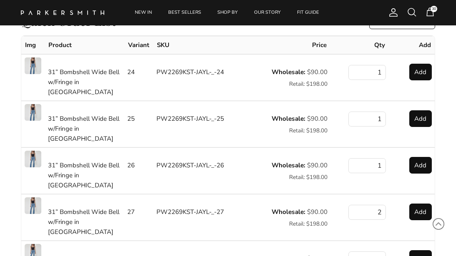
click at [419, 115] on button "Add" at bounding box center [420, 118] width 23 height 17
select select "25"
click at [426, 110] on button "Add" at bounding box center [420, 118] width 23 height 17
select select "25"
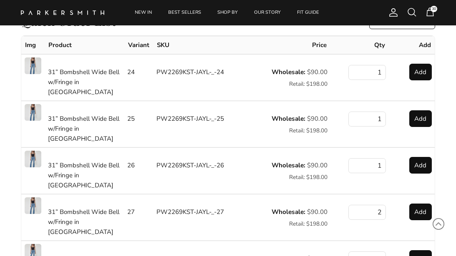
click at [422, 157] on button "Add" at bounding box center [420, 165] width 23 height 17
select select "25"
click at [420, 157] on button "Add" at bounding box center [420, 165] width 23 height 17
select select "25"
click at [420, 157] on button "Add" at bounding box center [420, 165] width 23 height 17
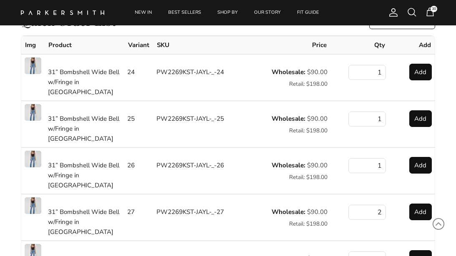
select select "25"
click at [422, 111] on button "Add" at bounding box center [420, 118] width 23 height 17
select select "25"
click at [426, 110] on button "Add" at bounding box center [420, 118] width 23 height 17
click at [422, 111] on button "Add" at bounding box center [420, 118] width 23 height 17
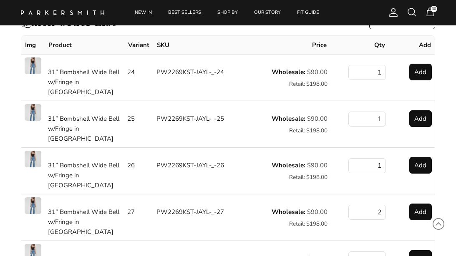
select select "25"
